Goal: Find specific page/section

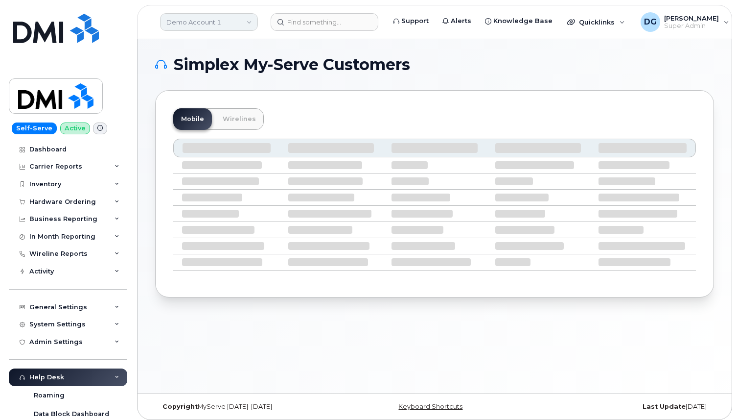
click at [220, 23] on link "Demo Account 1" at bounding box center [209, 22] width 98 height 18
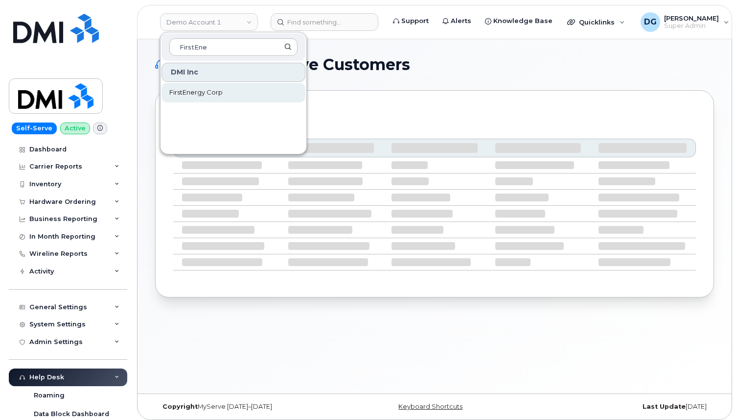
type input "FirstEne"
click at [214, 91] on span "FirstEnergy Corp" at bounding box center [195, 93] width 53 height 10
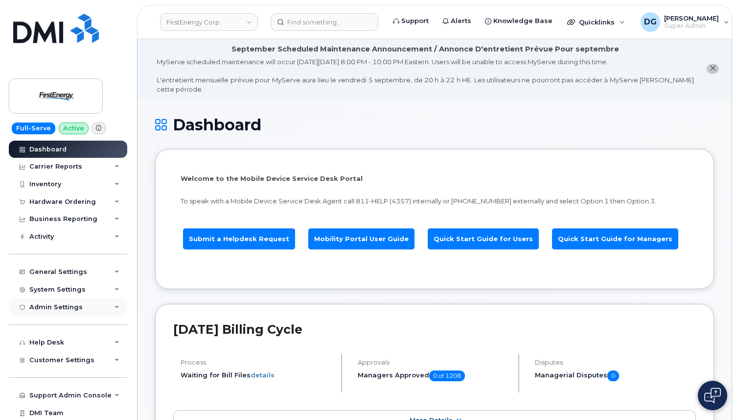
scroll to position [19, 0]
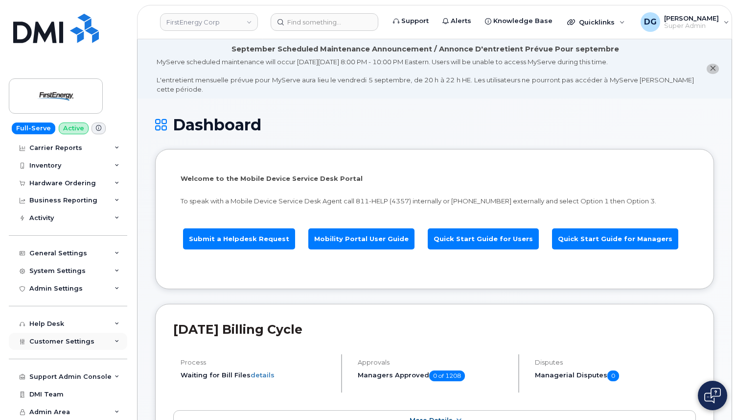
click at [82, 338] on span "Customer Settings" at bounding box center [61, 340] width 65 height 7
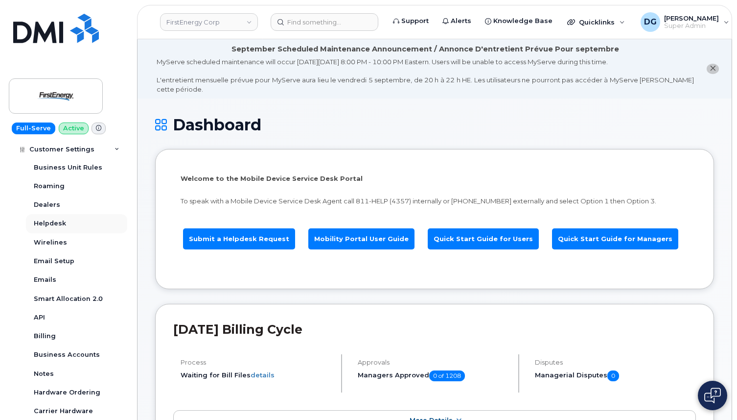
scroll to position [173, 0]
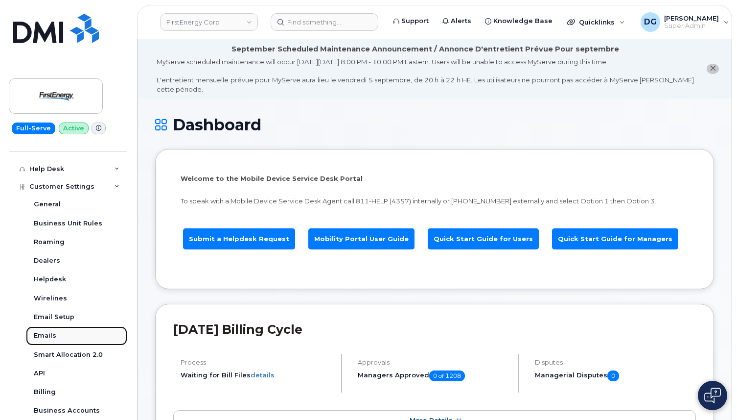
click at [66, 336] on link "Emails" at bounding box center [76, 335] width 101 height 19
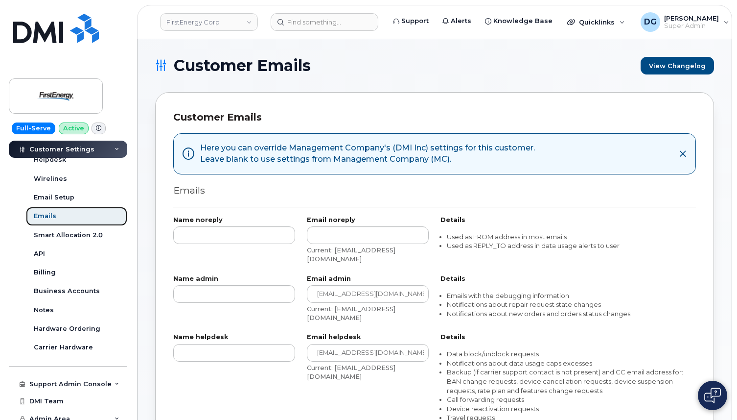
scroll to position [300, 0]
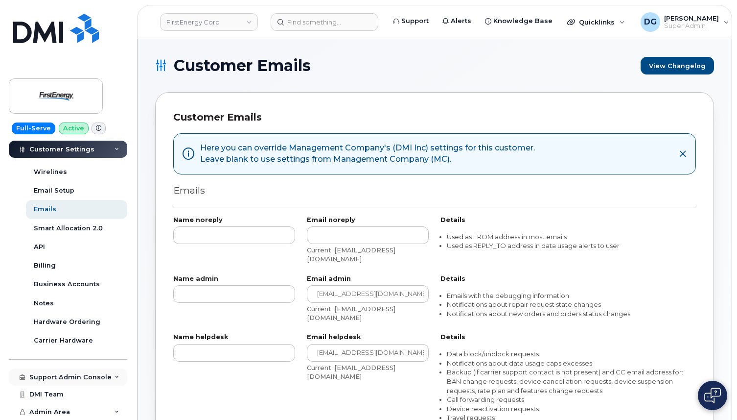
click at [60, 368] on div "Support Admin Console" at bounding box center [68, 377] width 118 height 18
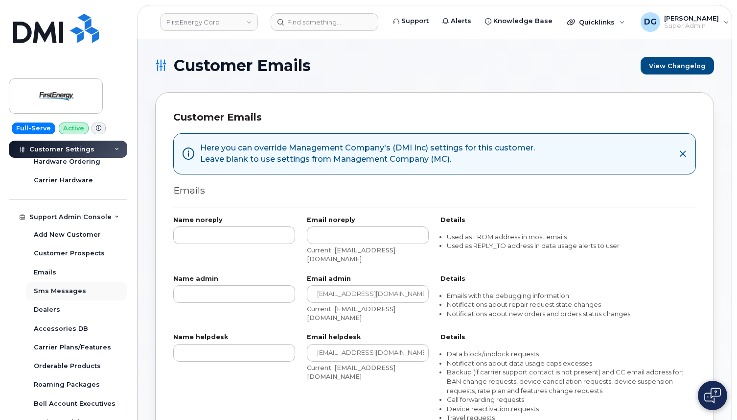
scroll to position [472, 0]
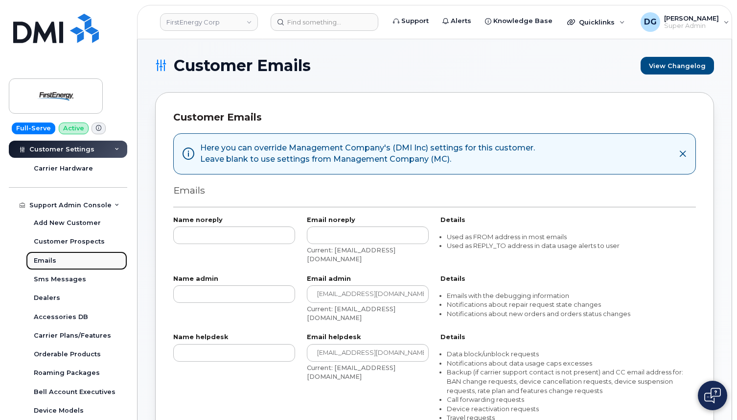
click at [64, 259] on link "Emails" at bounding box center [76, 260] width 101 height 19
